Goal: Task Accomplishment & Management: Use online tool/utility

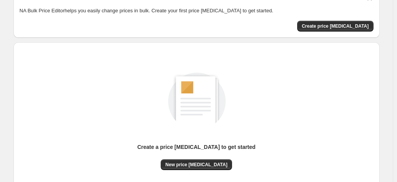
scroll to position [29, 0]
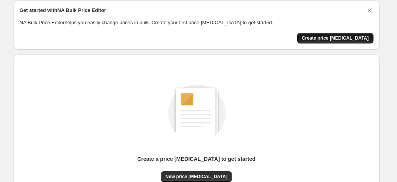
click at [355, 37] on span "Create price [MEDICAL_DATA]" at bounding box center [335, 38] width 67 height 6
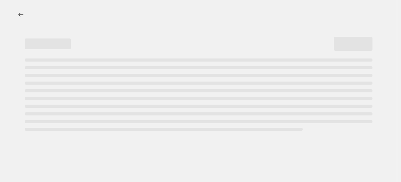
select select "percentage"
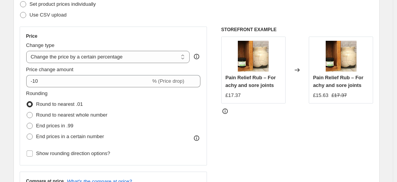
scroll to position [116, 0]
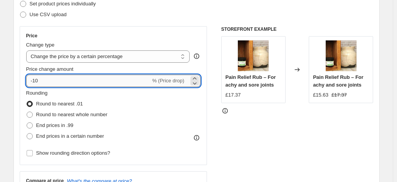
click at [111, 79] on input "-10" at bounding box center [88, 81] width 124 height 12
type input "-1"
type input "0"
click at [195, 82] on icon at bounding box center [195, 83] width 4 height 2
click at [198, 77] on icon at bounding box center [195, 79] width 8 height 8
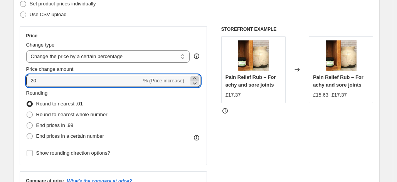
type input "2"
type input "-20"
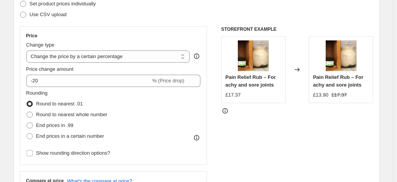
click at [257, 147] on div "STOREFRONT EXAMPLE Pain Relief Rub – For achy and sore joints £17.37 Changed to…" at bounding box center [297, 120] width 152 height 189
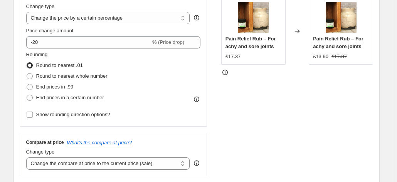
scroll to position [193, 0]
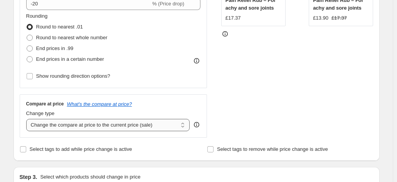
click at [159, 127] on select "Change the compare at price to the current price (sale) Change the compare at p…" at bounding box center [108, 125] width 164 height 12
click at [26, 151] on input "Select tags to add while price change is active" at bounding box center [23, 149] width 6 height 6
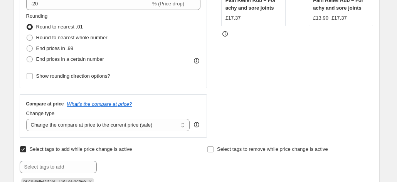
scroll to position [231, 0]
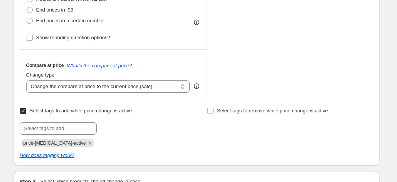
click at [25, 111] on input "Select tags to add while price change is active" at bounding box center [23, 111] width 6 height 6
checkbox input "false"
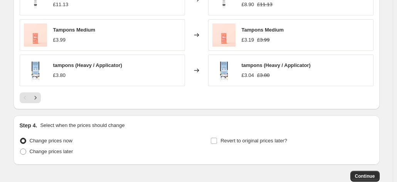
scroll to position [578, 0]
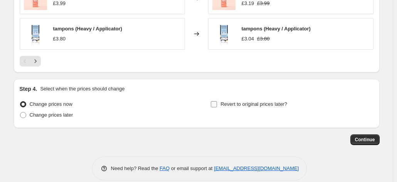
click at [217, 103] on input "Revert to original prices later?" at bounding box center [214, 104] width 6 height 6
checkbox input "true"
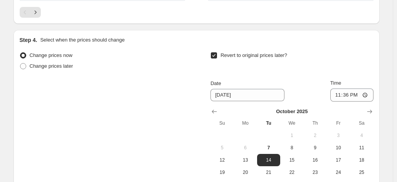
scroll to position [655, 0]
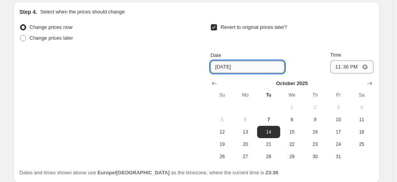
click at [236, 64] on input "[DATE]" at bounding box center [247, 67] width 74 height 12
click at [233, 66] on input "[DATE]" at bounding box center [247, 67] width 74 height 12
click at [230, 68] on input "[DATE]" at bounding box center [247, 67] width 74 height 12
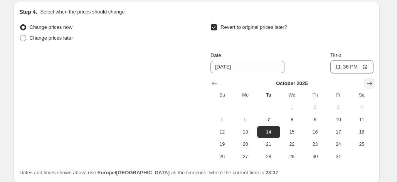
click at [372, 81] on icon "Show next month, November 2025" at bounding box center [370, 84] width 8 height 8
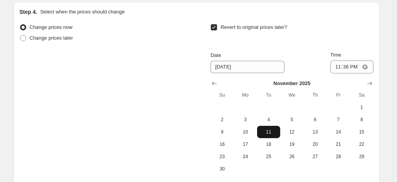
click at [273, 132] on span "11" at bounding box center [268, 132] width 17 height 6
type input "[DATE]"
click at [183, 140] on div "Change prices now Change prices later Revert to original prices later? Date [DA…" at bounding box center [197, 98] width 354 height 153
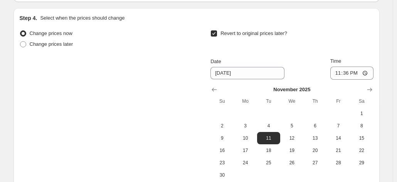
scroll to position [730, 0]
